Goal: Transaction & Acquisition: Purchase product/service

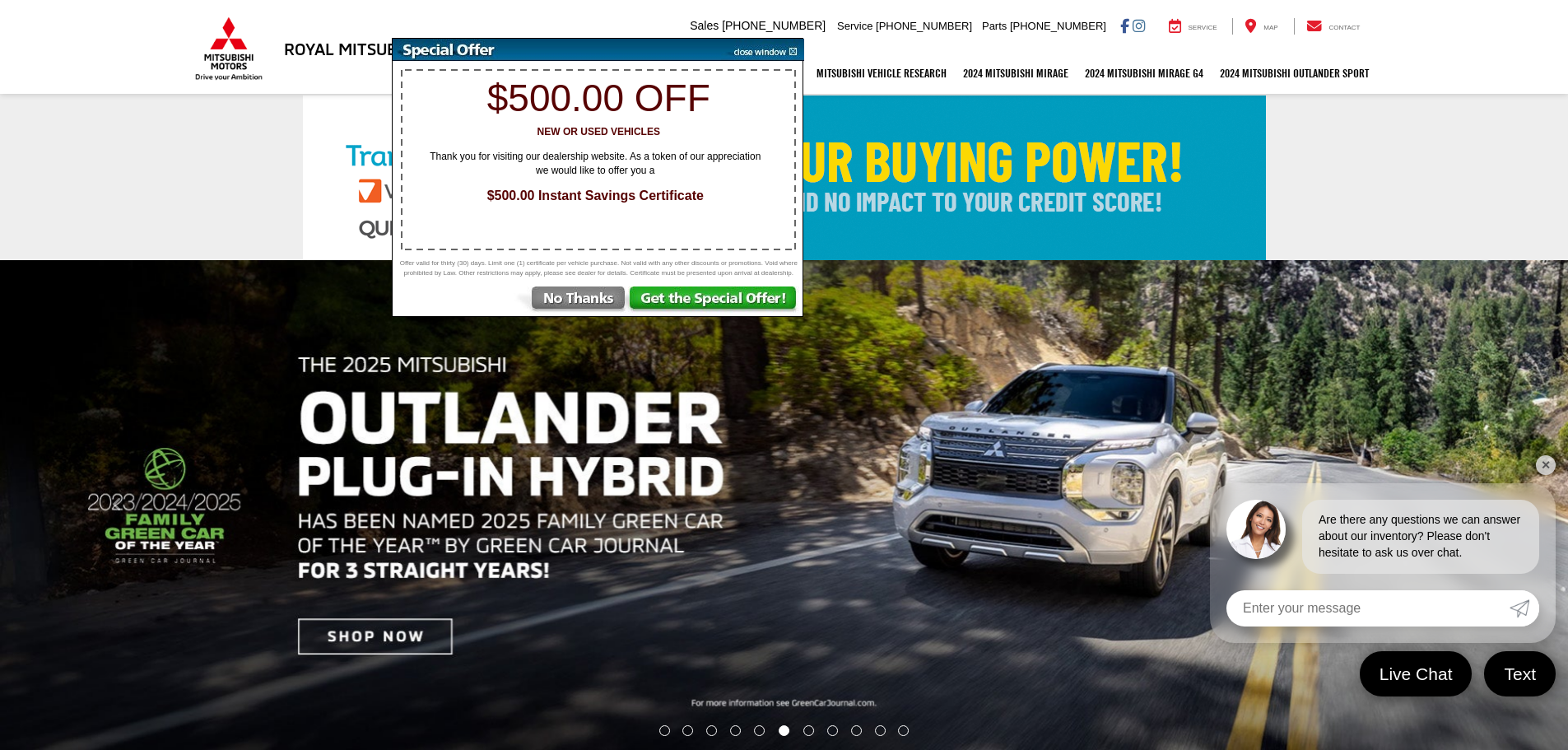
click at [570, 305] on img at bounding box center [570, 301] width 114 height 30
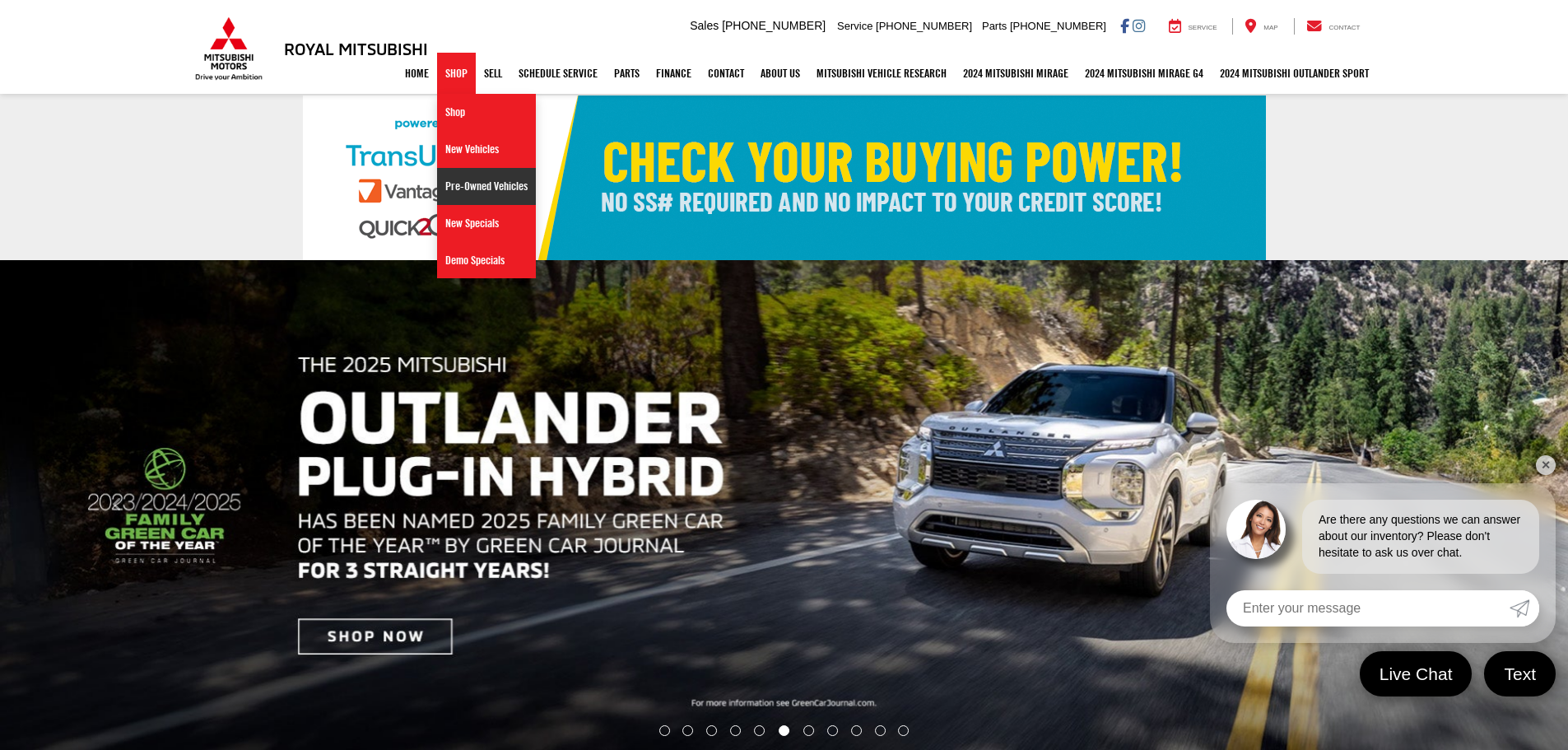
click at [488, 187] on link "Pre-Owned Vehicles" at bounding box center [486, 186] width 99 height 37
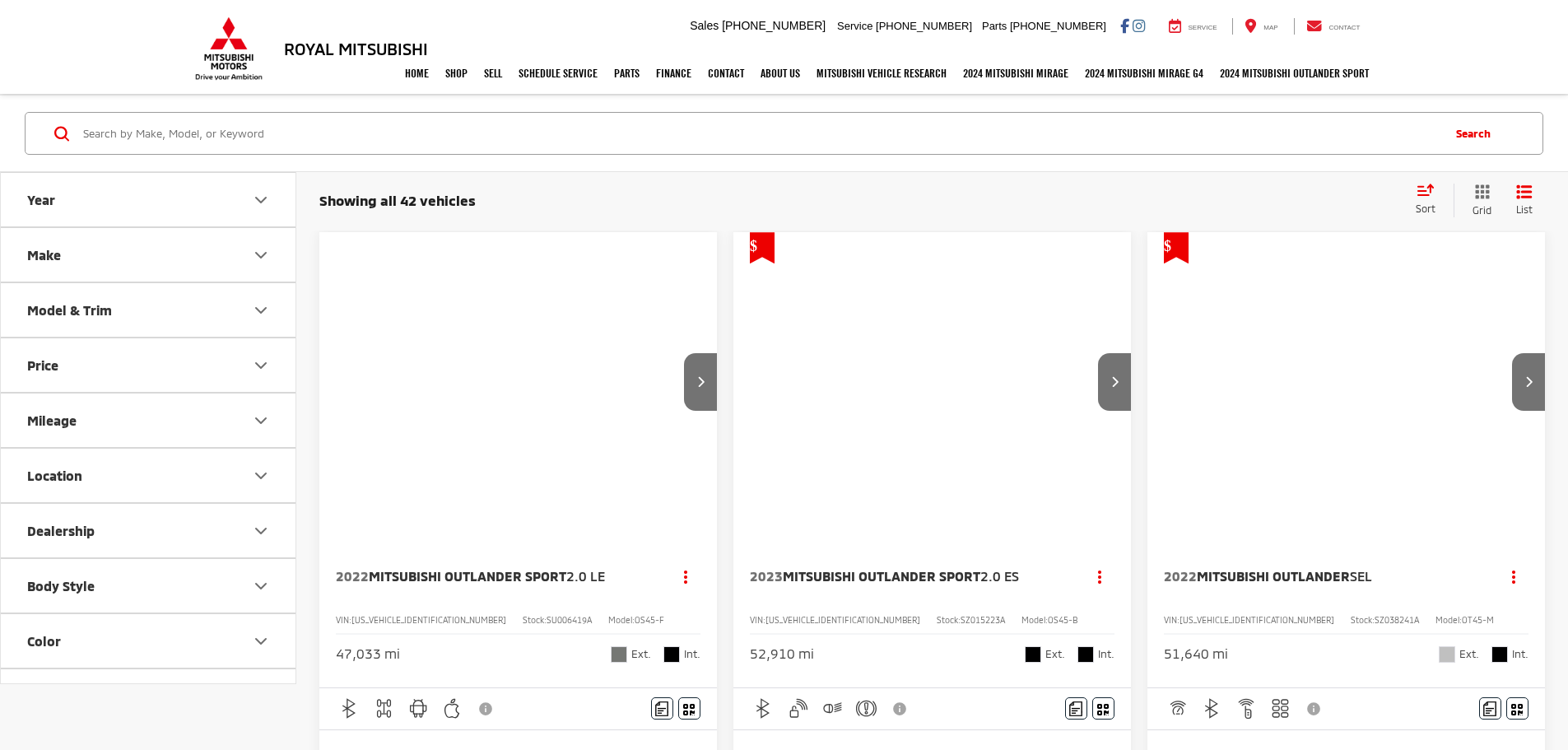
click at [208, 258] on button "Make" at bounding box center [149, 255] width 296 height 54
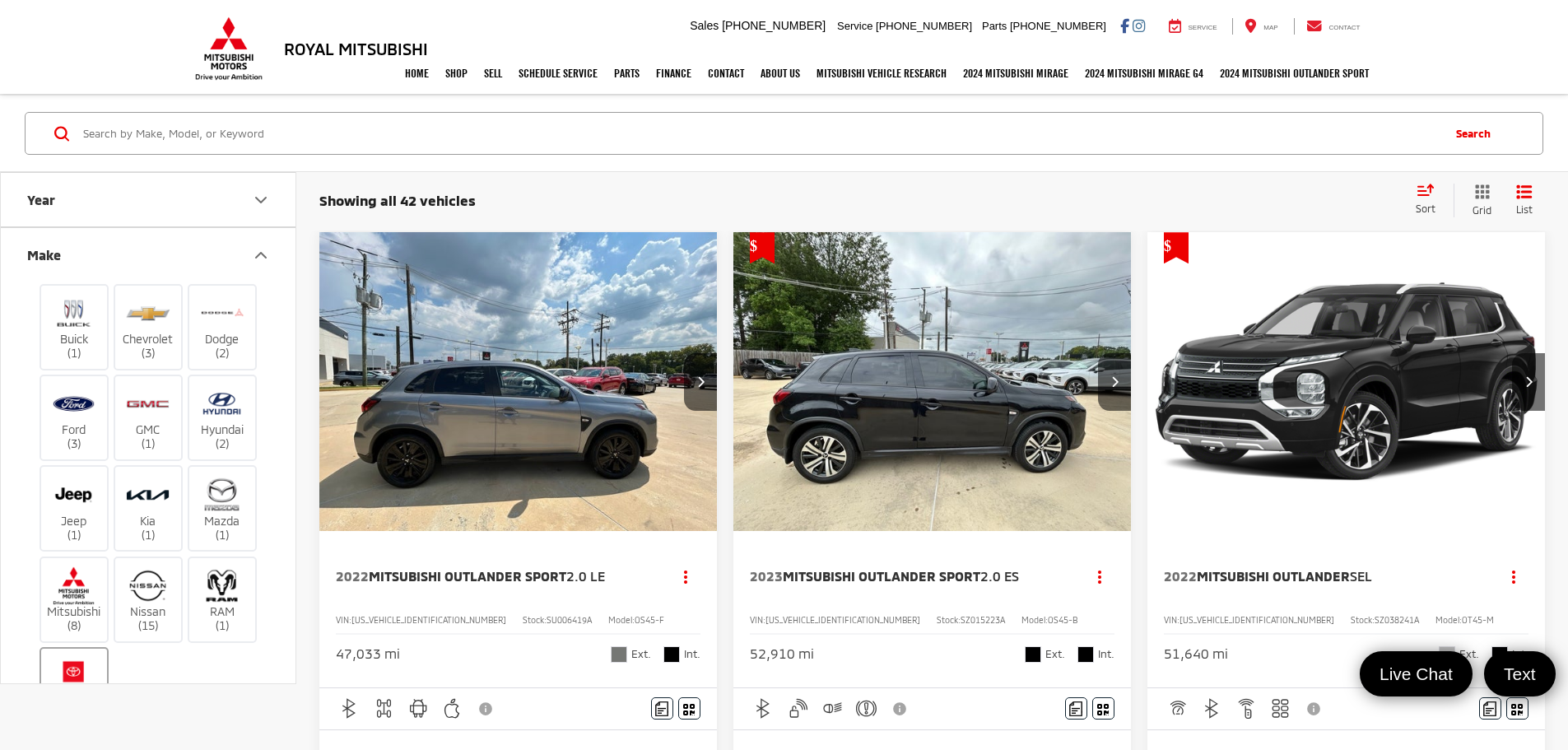
click at [83, 666] on img at bounding box center [73, 675] width 45 height 38
click at [0, 0] on input "Toyota (3)" at bounding box center [0, 0] width 0 height 0
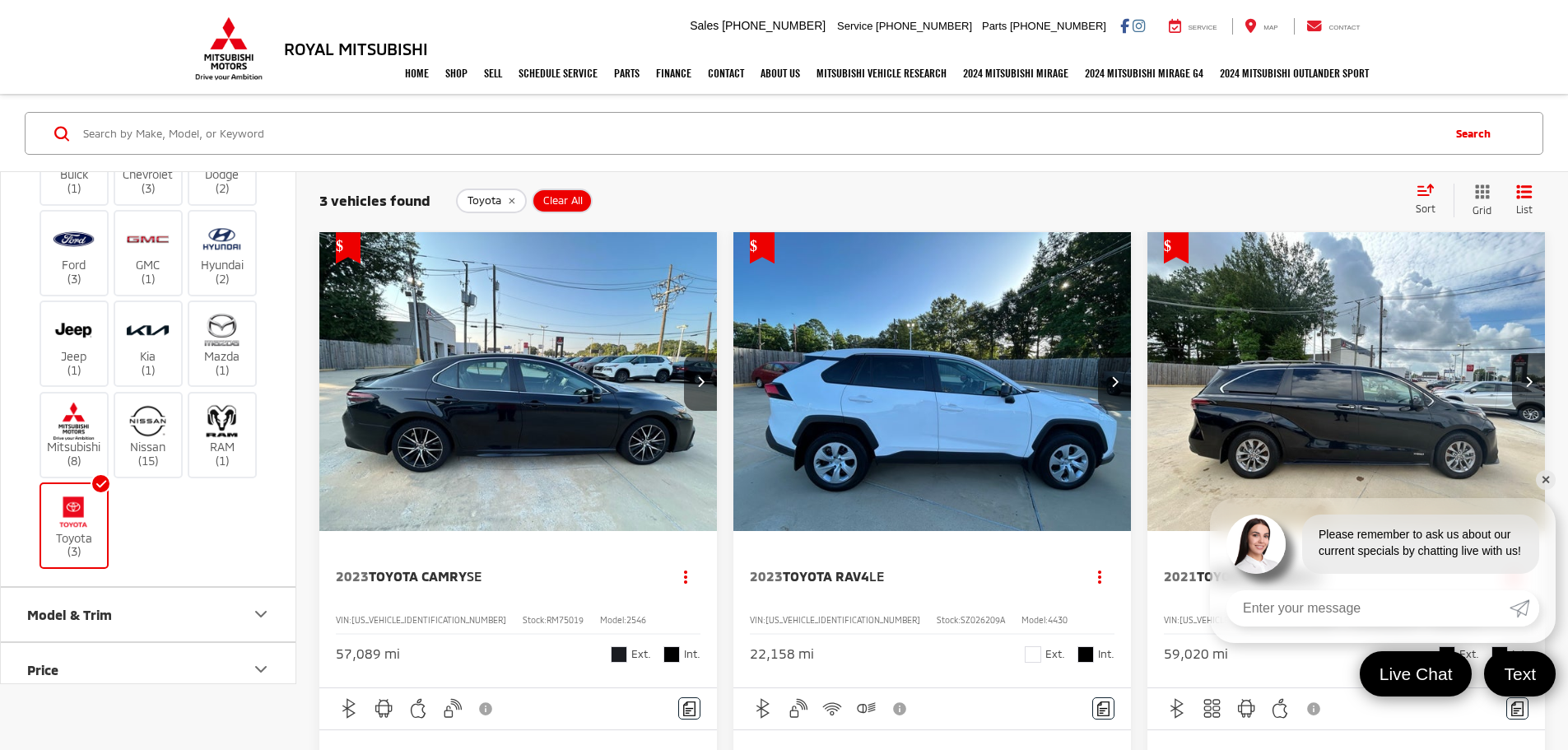
click at [783, 568] on span "Toyota RAV4" at bounding box center [826, 576] width 86 height 15
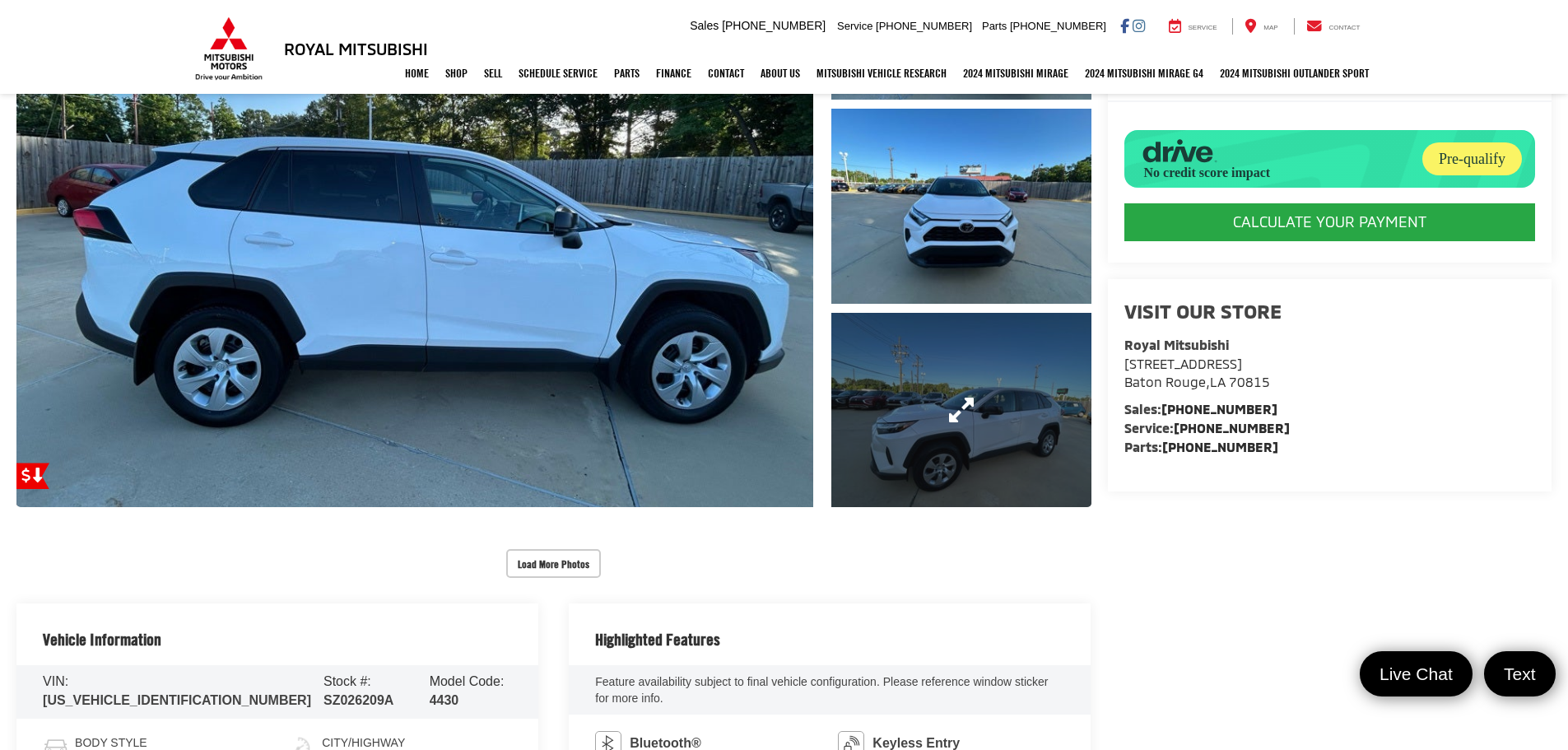
click at [905, 406] on link "Expand Photo 3" at bounding box center [961, 410] width 260 height 195
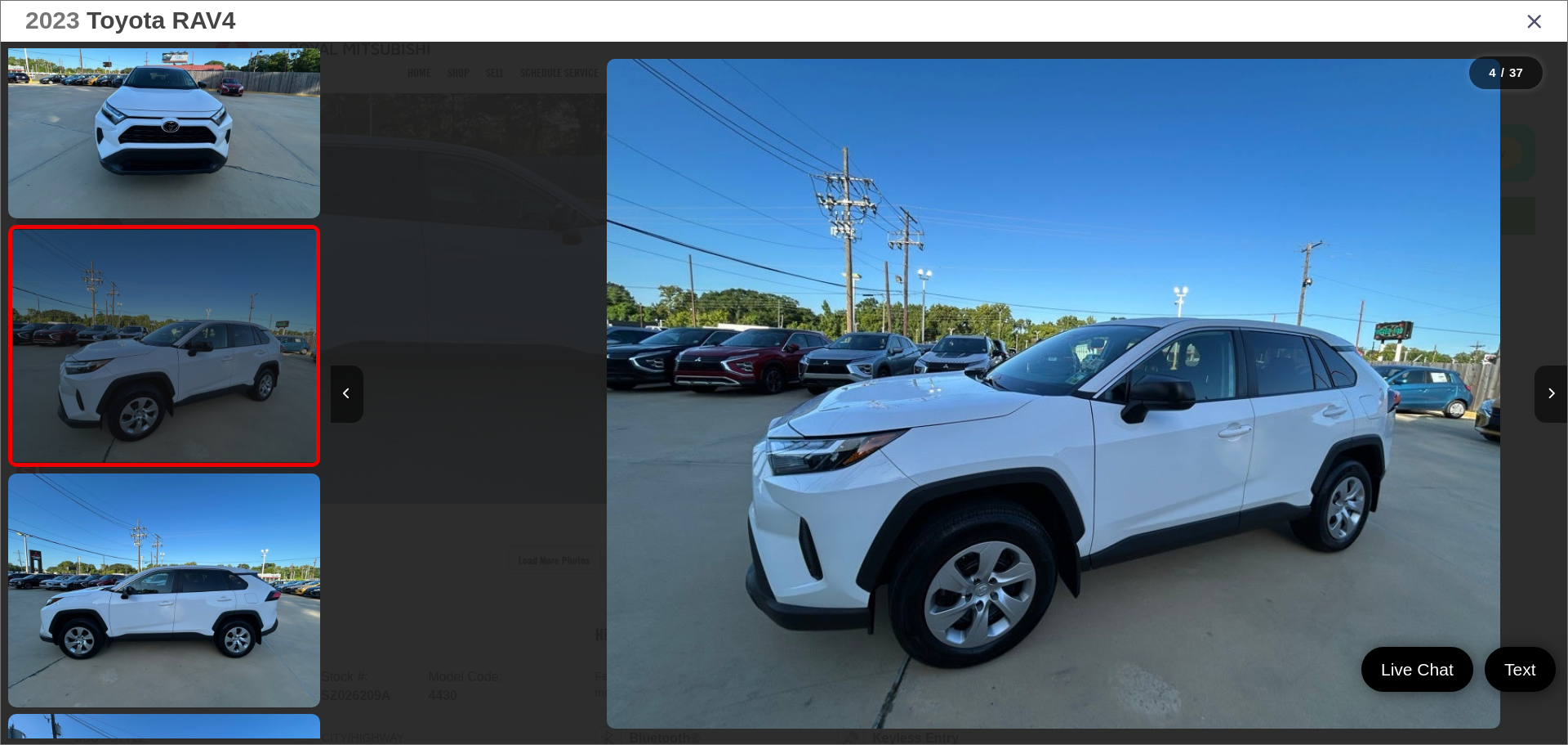
scroll to position [0, 3710]
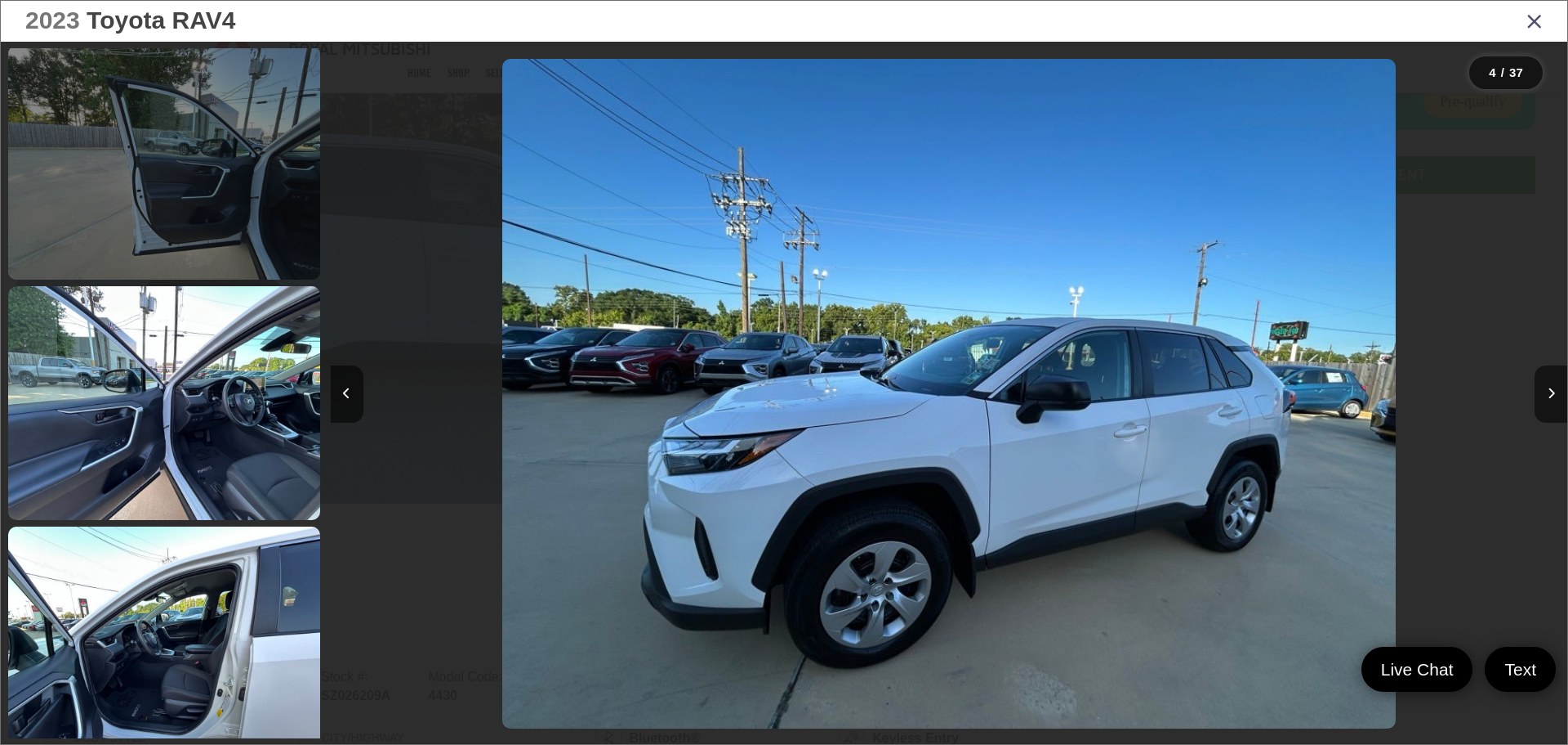
click at [207, 394] on link at bounding box center [165, 403] width 312 height 234
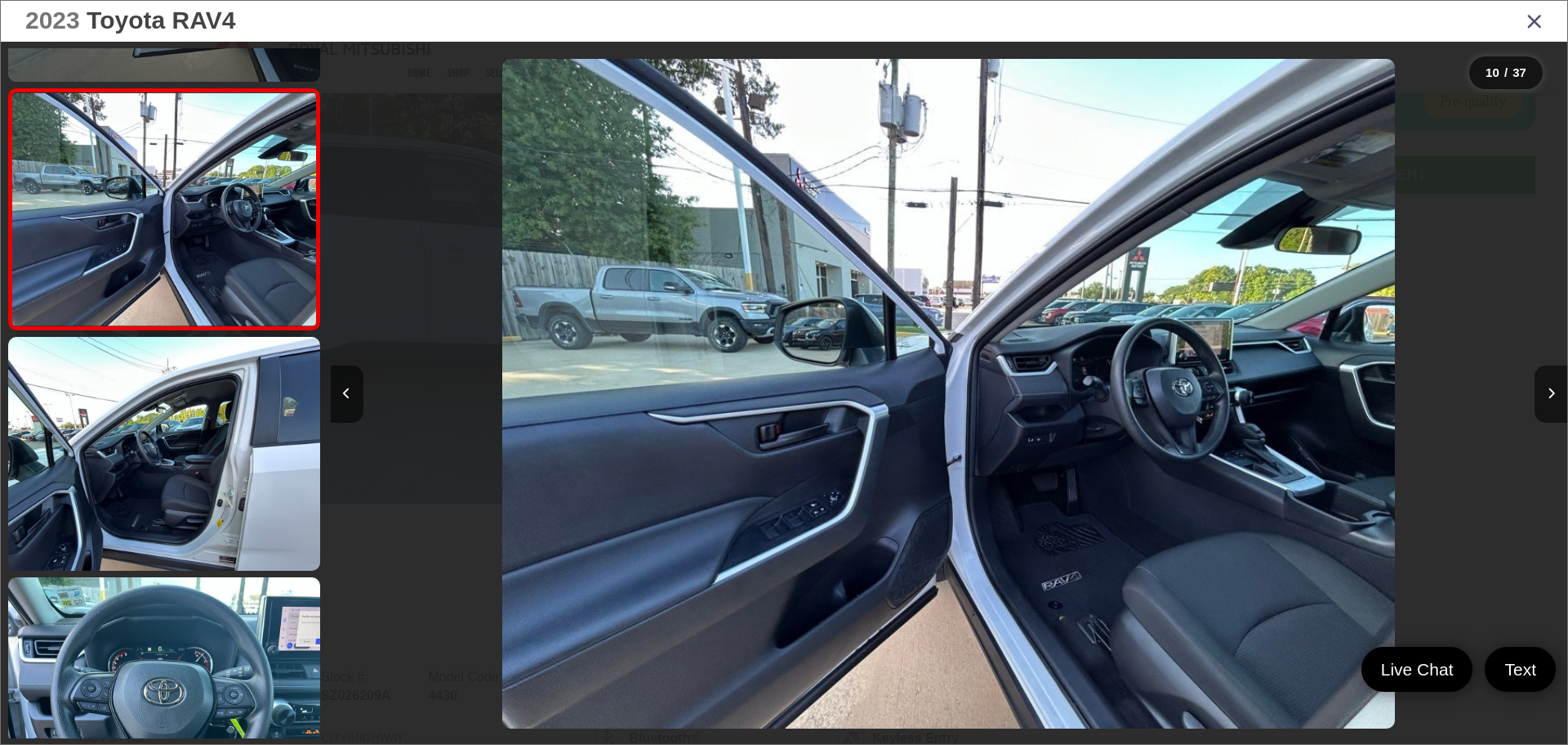
scroll to position [2397, 0]
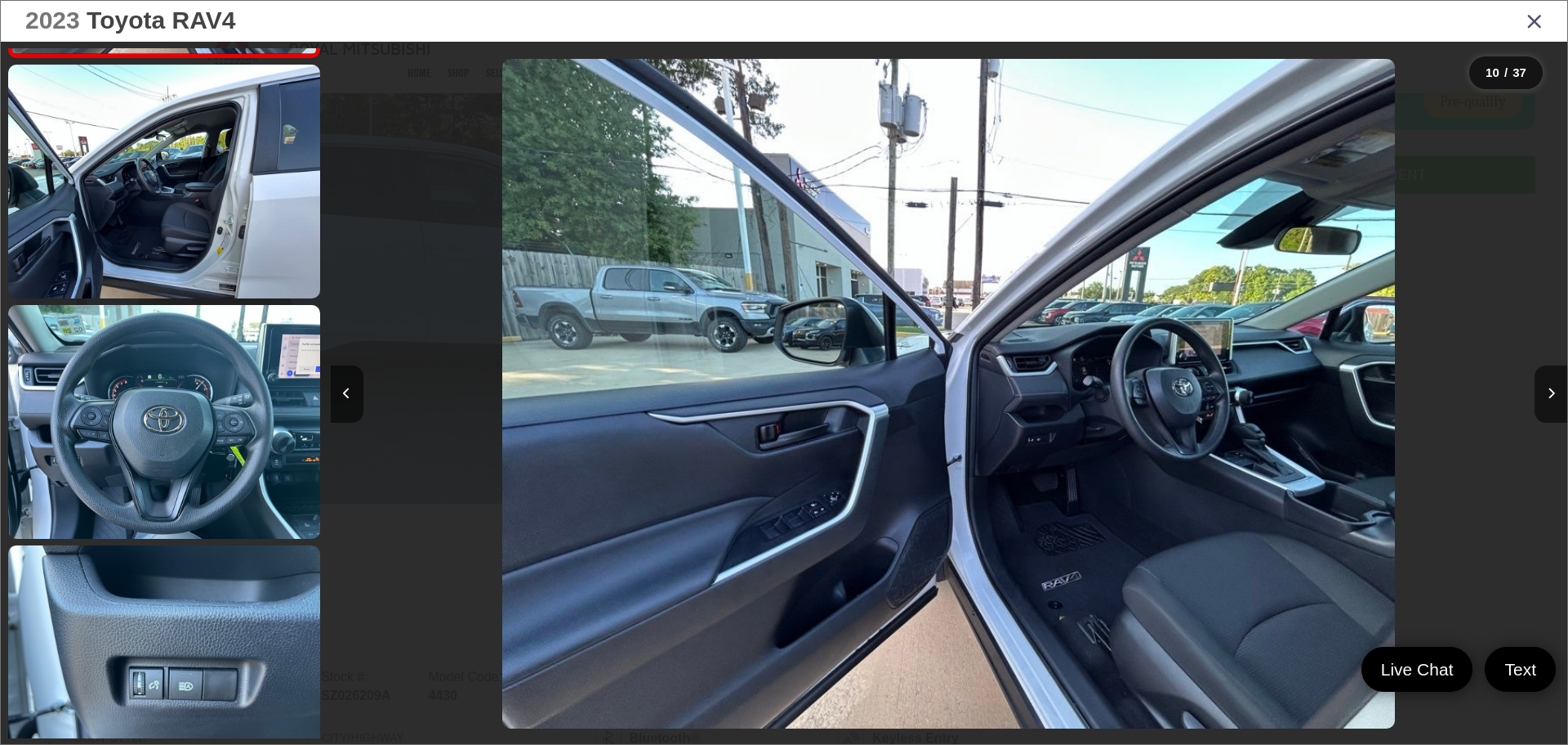
click at [207, 394] on link at bounding box center [165, 422] width 312 height 234
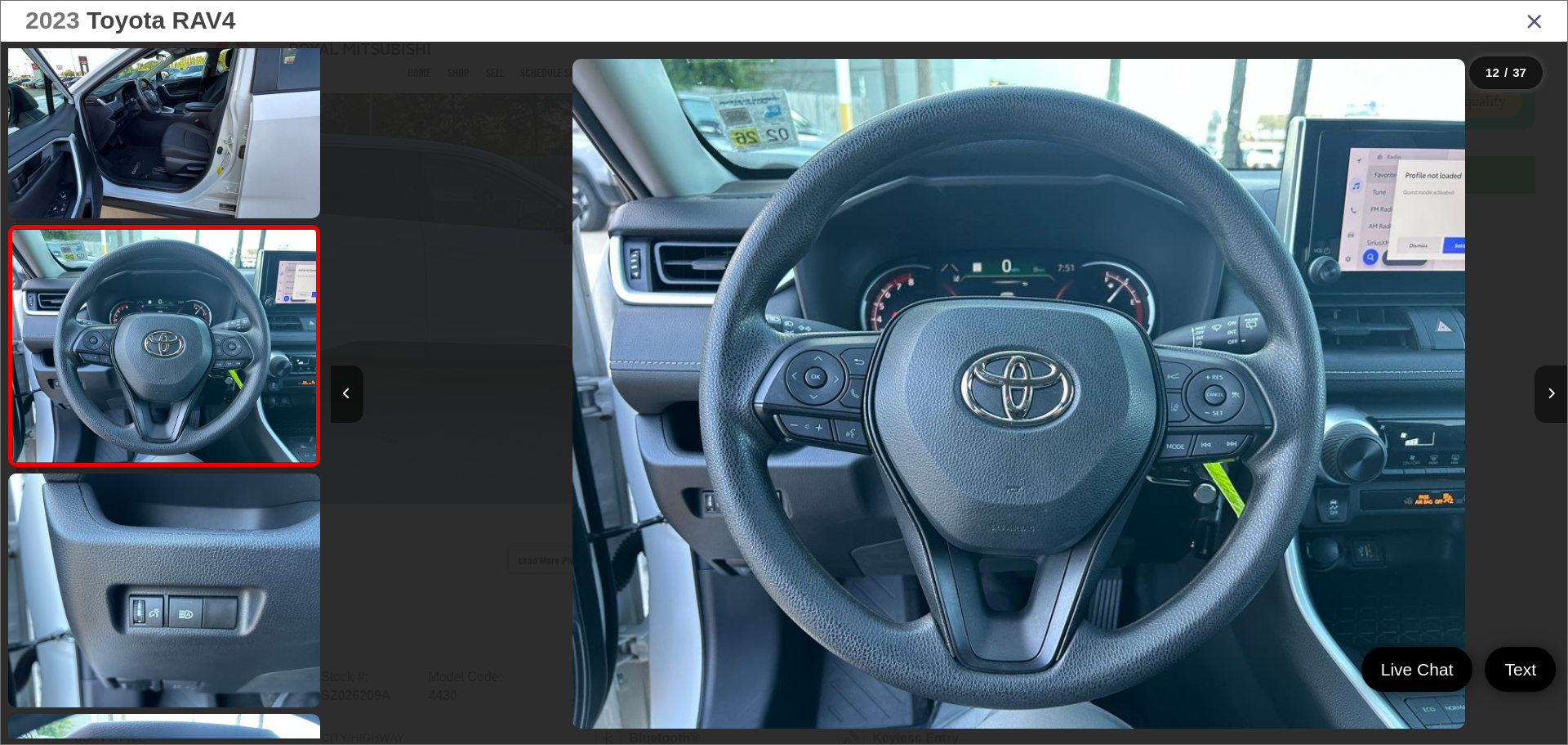
scroll to position [0, 13606]
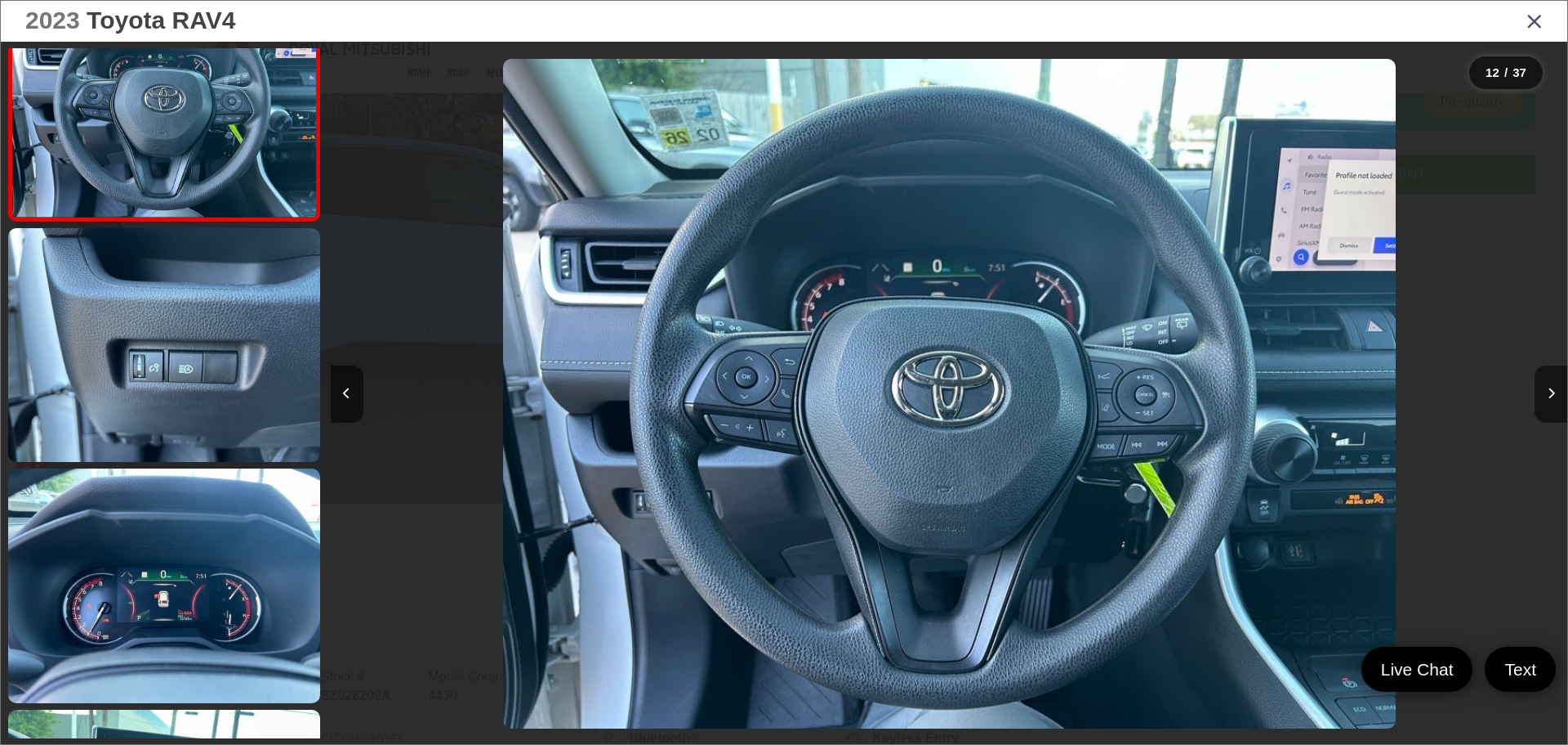
click at [207, 394] on link at bounding box center [165, 345] width 312 height 234
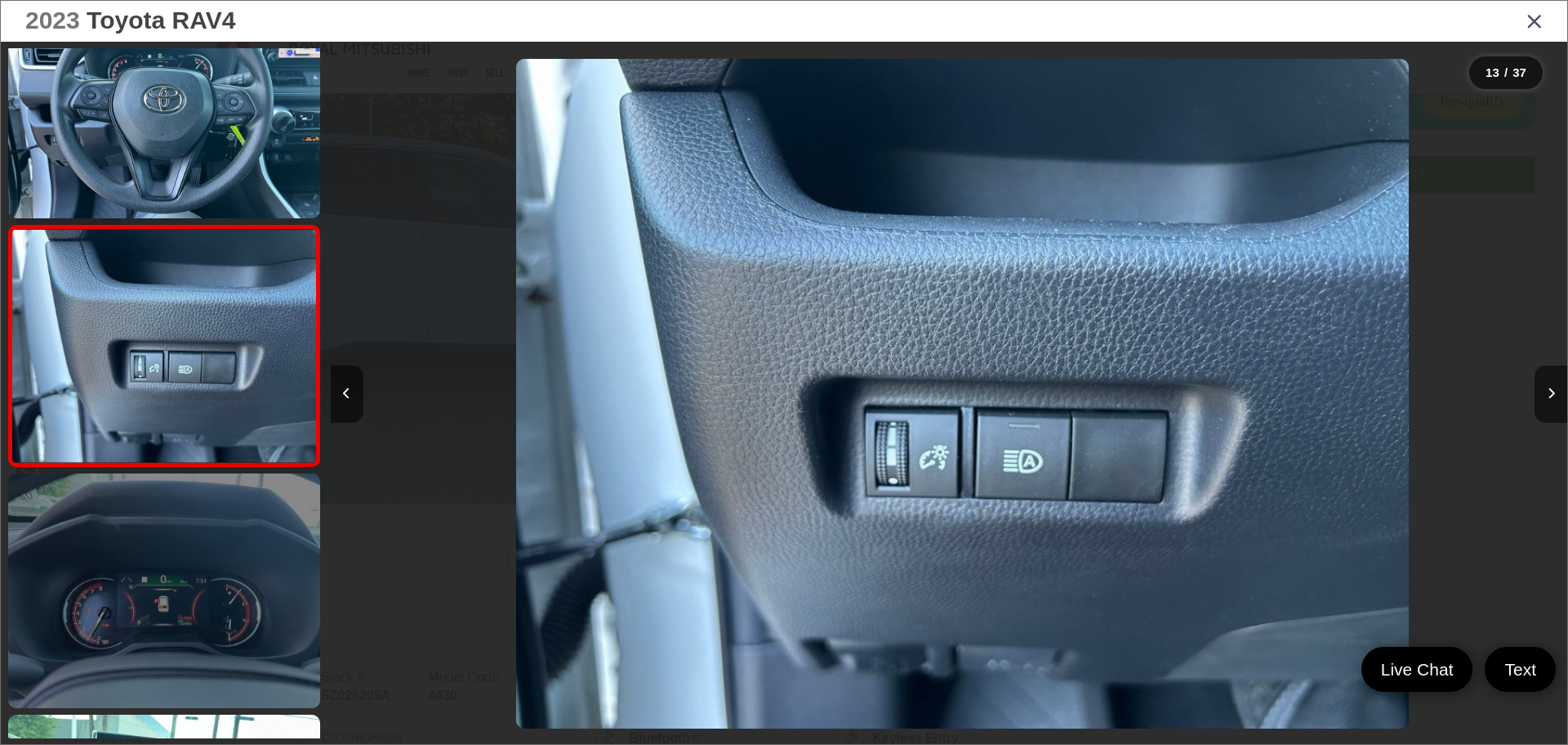
scroll to position [0, 14844]
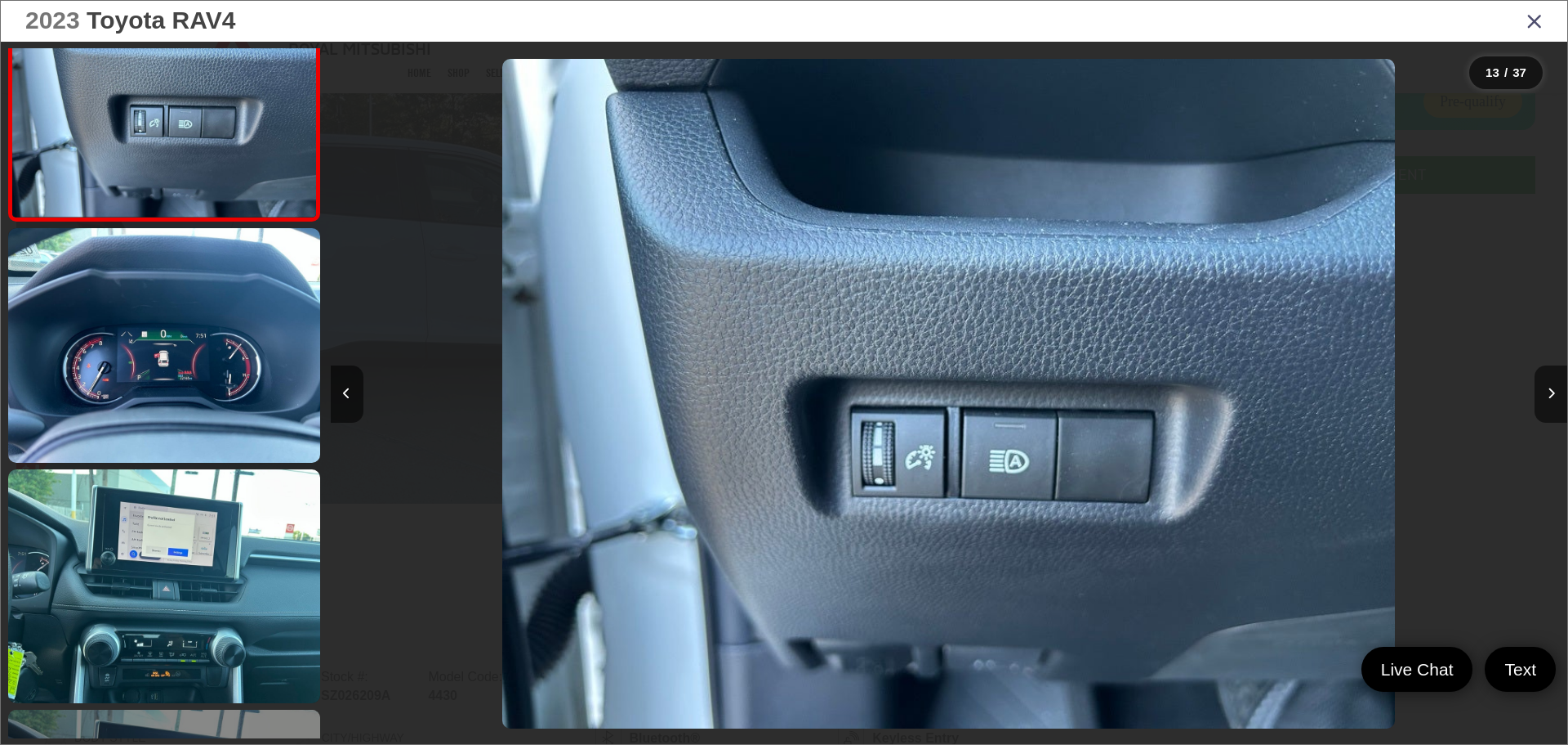
drag, startPoint x: 237, startPoint y: 713, endPoint x: 238, endPoint y: 701, distance: 12.0
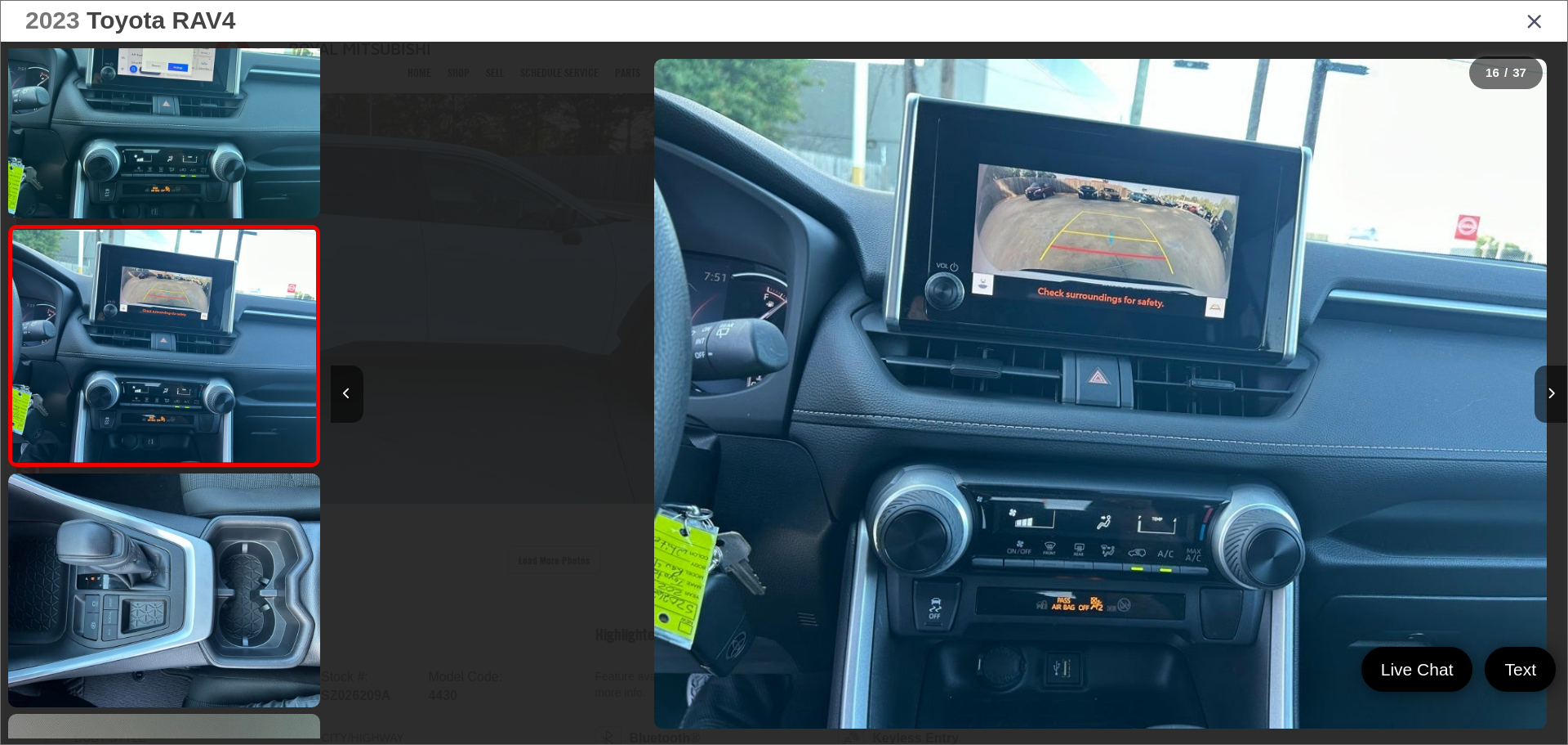
scroll to position [0, 18555]
